Goal: Task Accomplishment & Management: Manage account settings

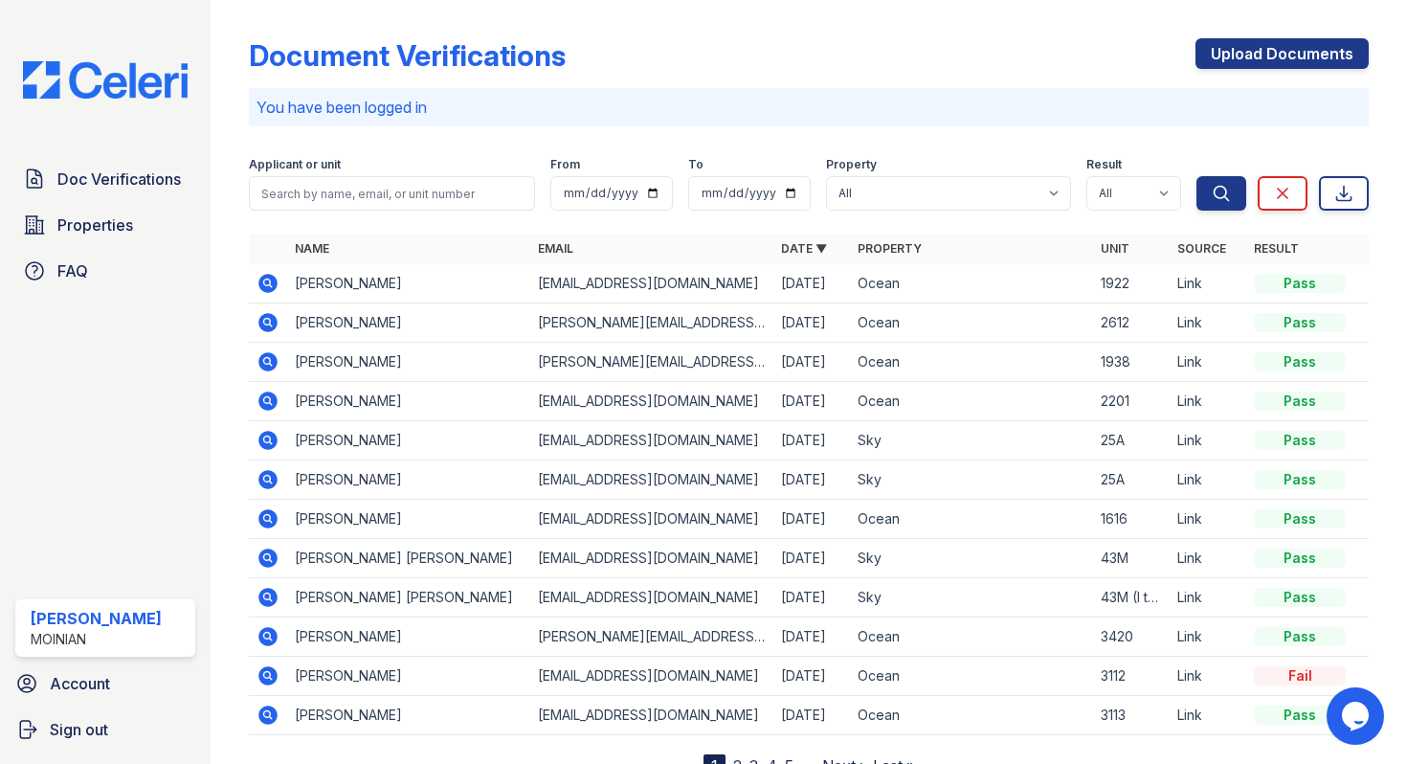
scroll to position [1, 0]
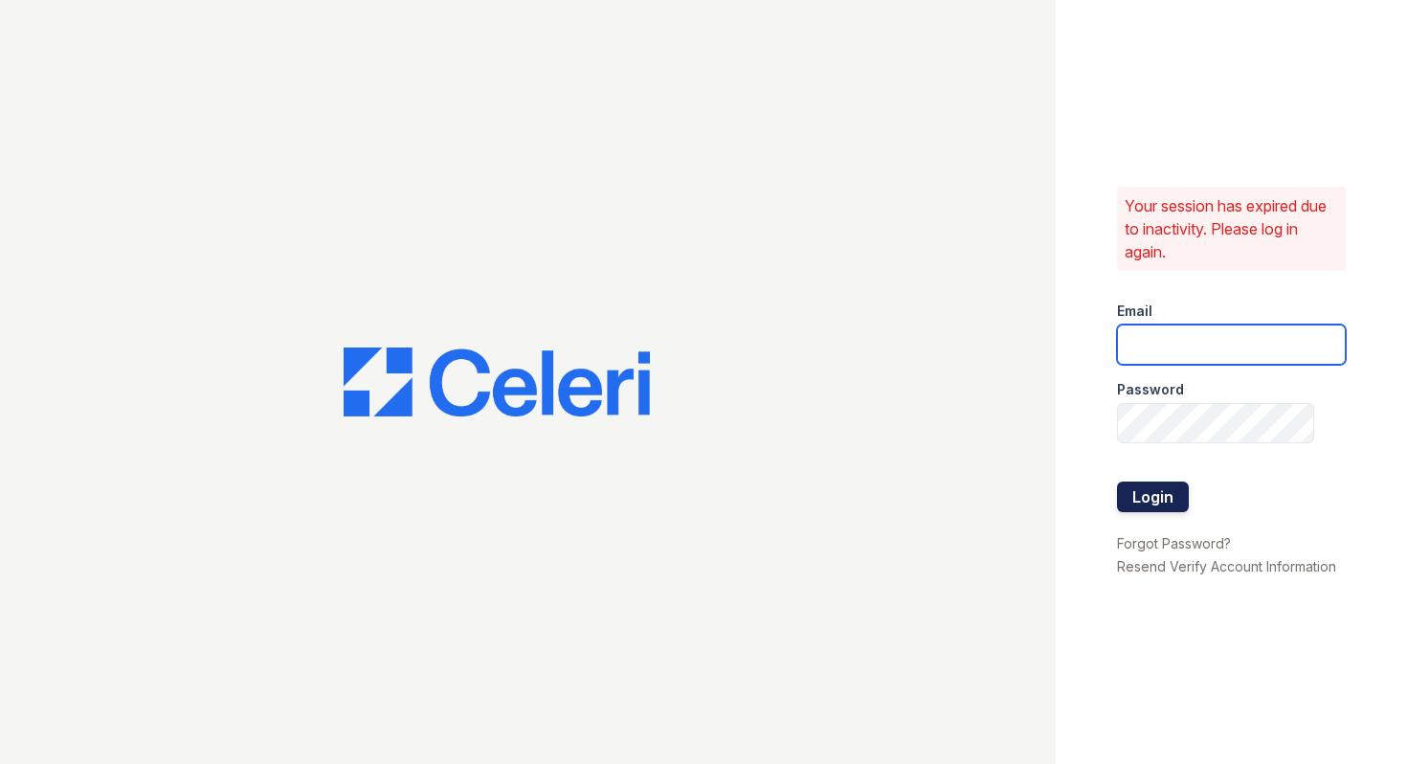
type input "shiv@auranewyork.com"
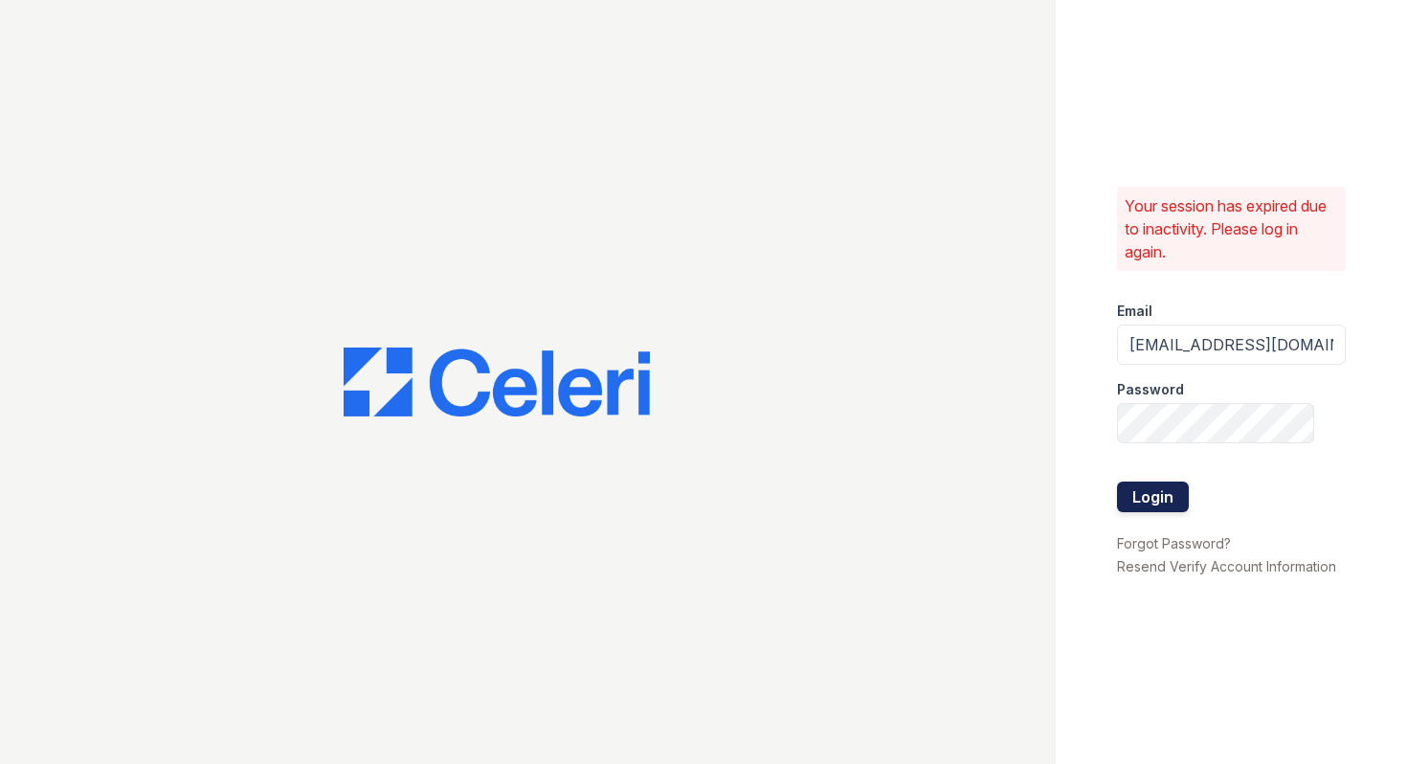
click at [1178, 493] on button "Login" at bounding box center [1153, 497] width 72 height 31
